Goal: Navigation & Orientation: Find specific page/section

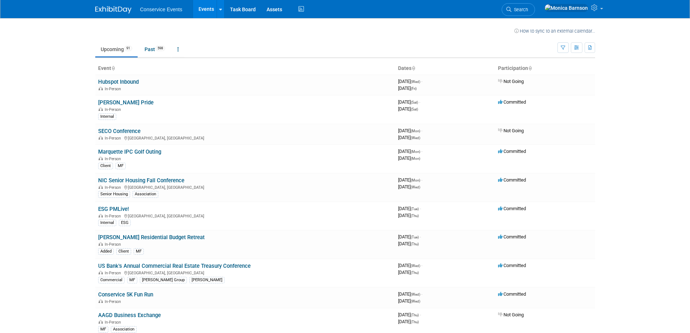
drag, startPoint x: 132, startPoint y: 293, endPoint x: 53, endPoint y: 252, distance: 89.2
click at [53, 252] on body "Conservice Events Events Recently Viewed Events: Preferred Apartment Communitie…" at bounding box center [345, 166] width 690 height 333
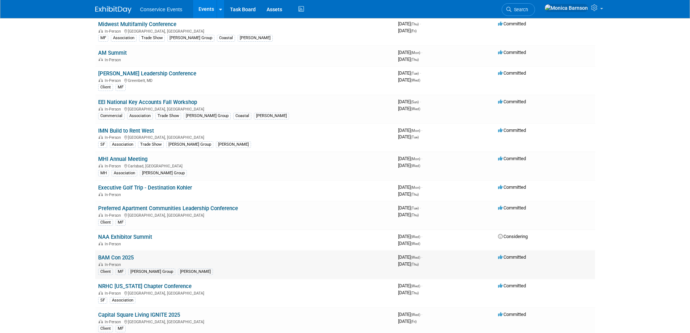
scroll to position [579, 0]
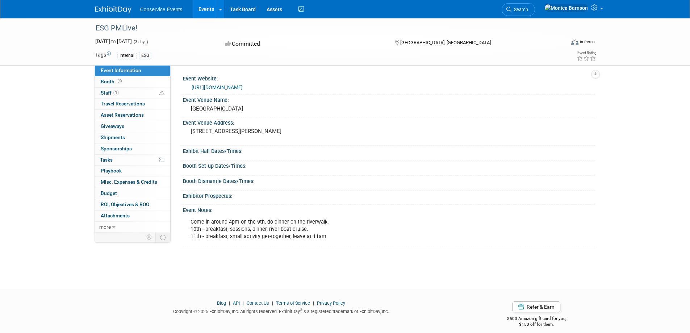
click at [212, 86] on link "https://app.asana.com/1/95427078465952/project/1210068143743908/list/1210068360…" at bounding box center [217, 87] width 51 height 6
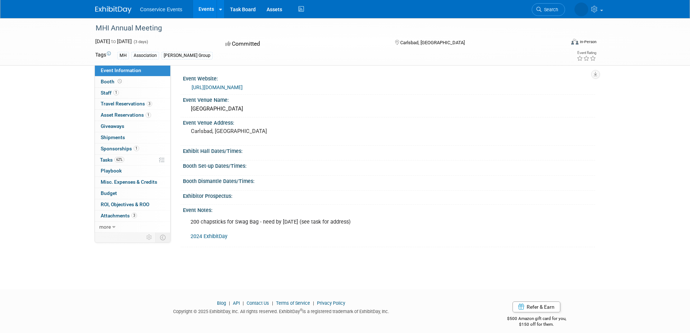
click at [59, 108] on div "MHI Annual Meeting Sep 29, 2025 to Oct 1, 2025 (3 days) Sep 29, 2025 to Oct 1, …" at bounding box center [345, 147] width 690 height 258
